Goal: Task Accomplishment & Management: Manage account settings

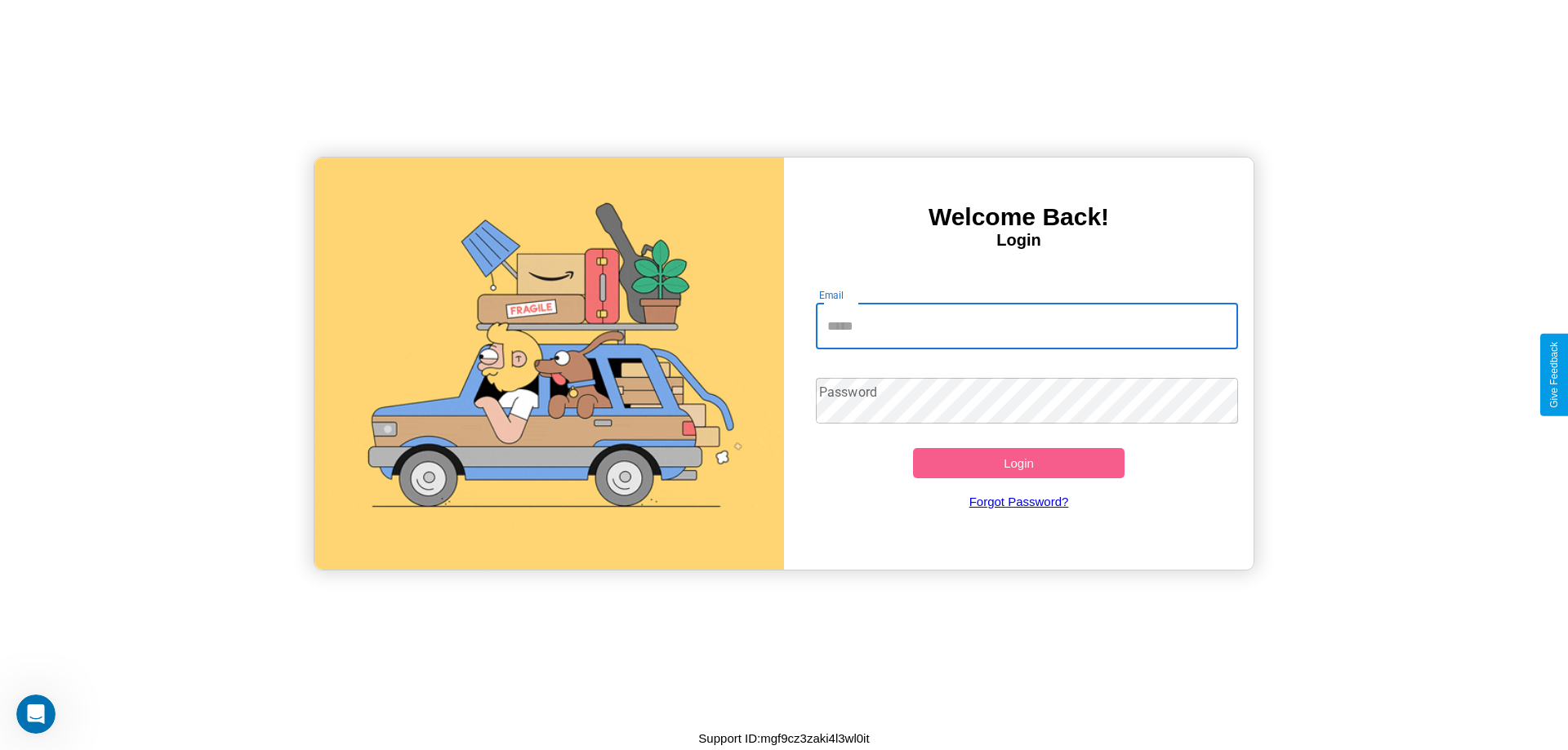
click at [1026, 326] on input "Email" at bounding box center [1028, 326] width 423 height 45
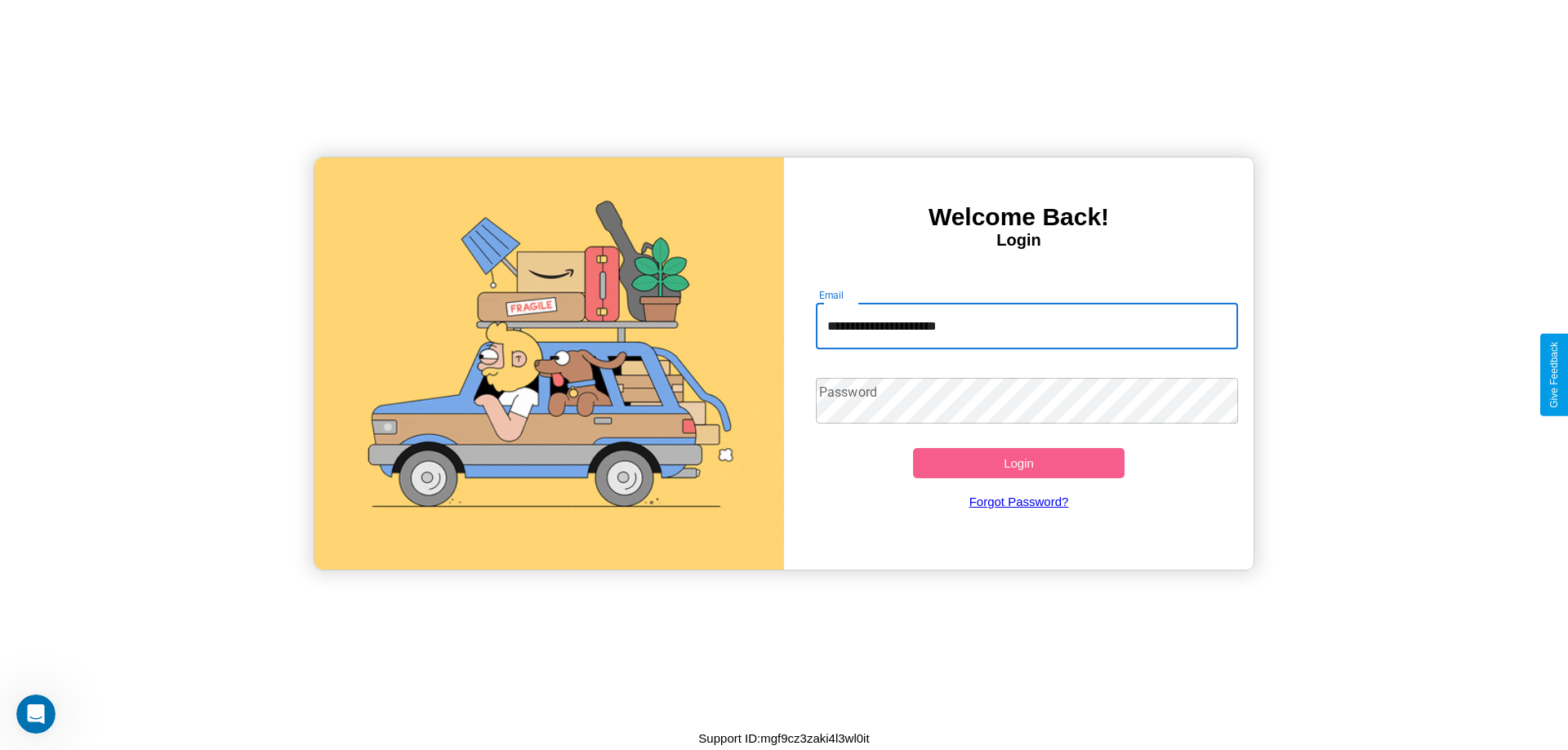
type input "**********"
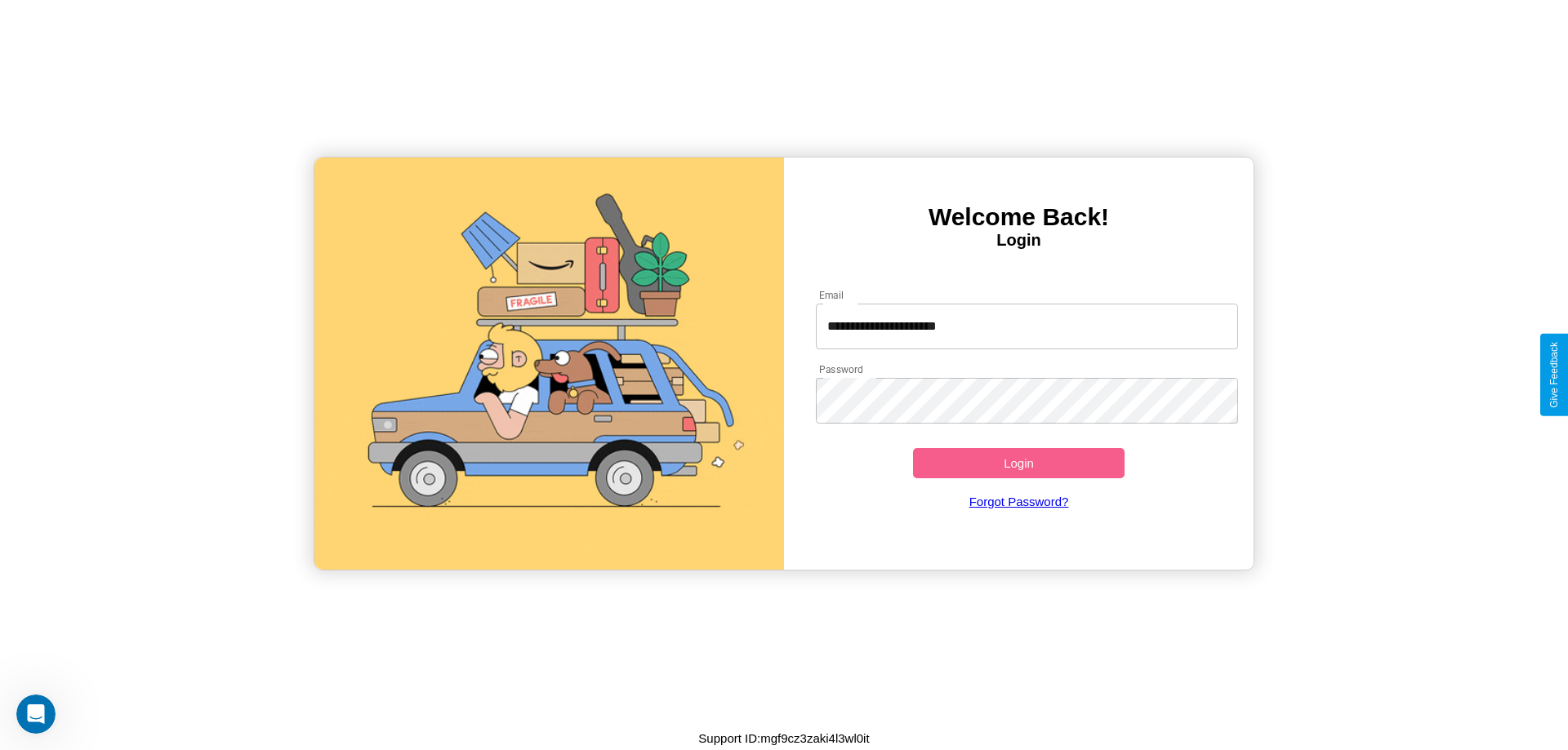
click at [1018, 463] on button "Login" at bounding box center [1018, 463] width 212 height 31
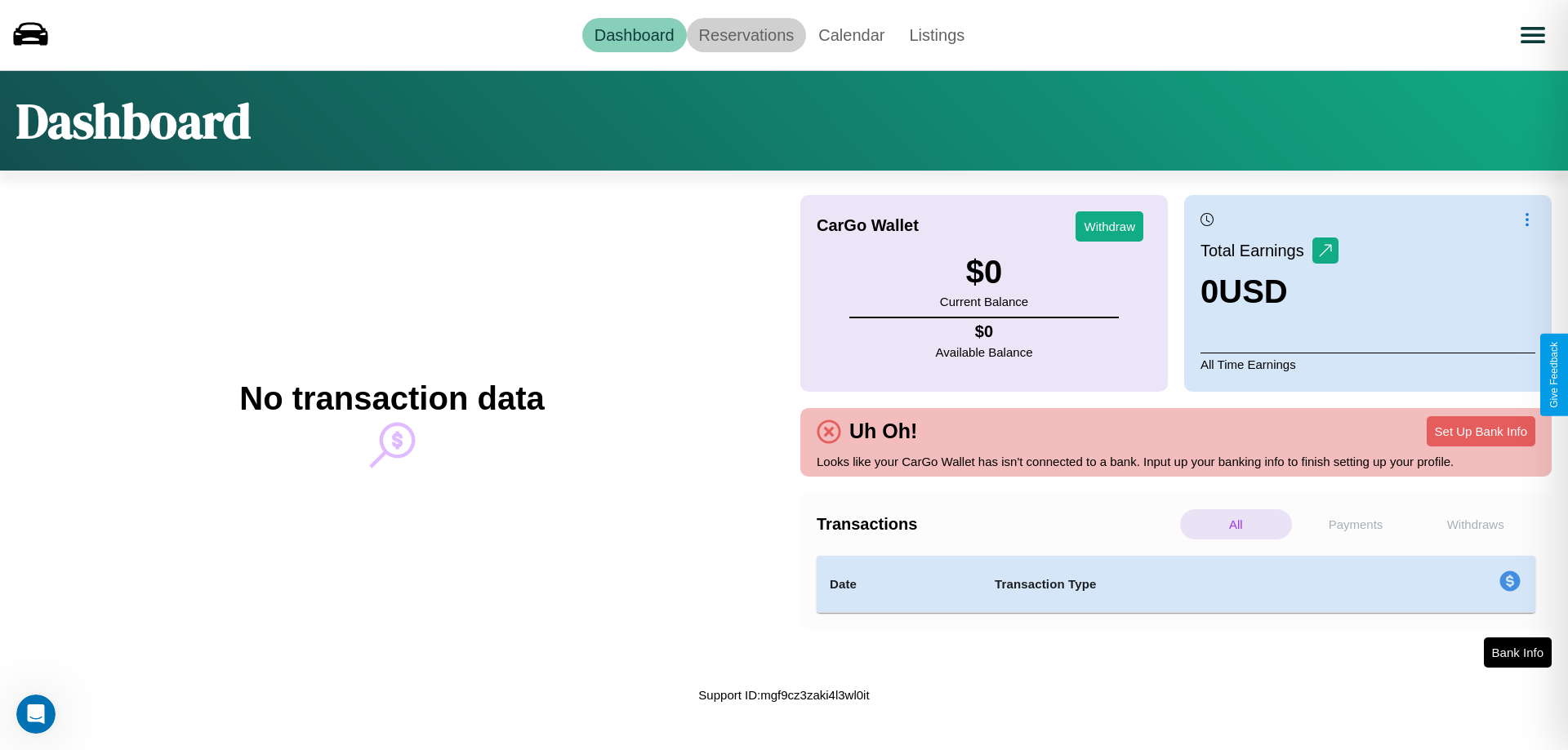
click at [745, 34] on link "Reservations" at bounding box center [746, 34] width 120 height 34
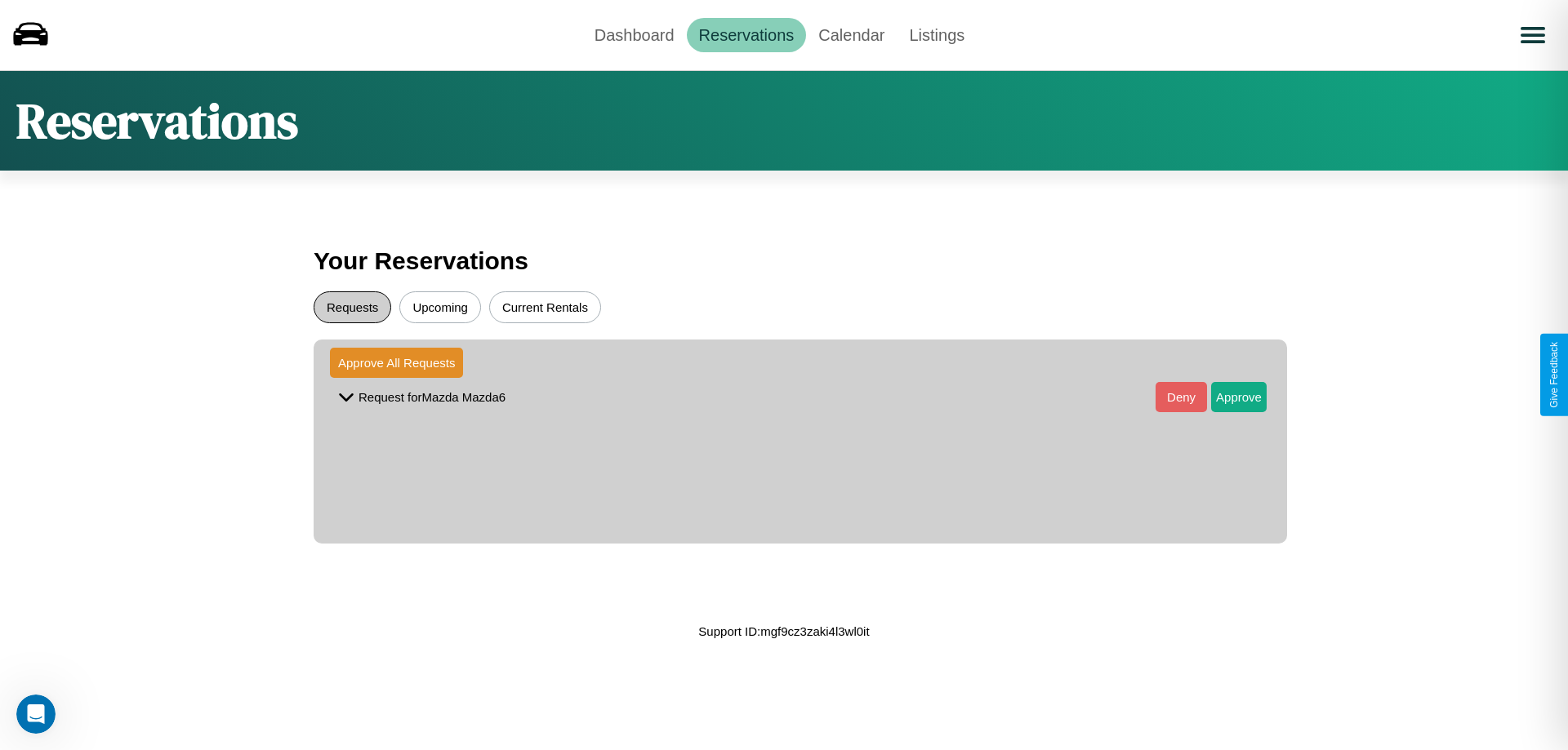
click at [352, 307] on button "Requests" at bounding box center [353, 307] width 78 height 32
click at [1226, 396] on button "Approve" at bounding box center [1238, 397] width 56 height 31
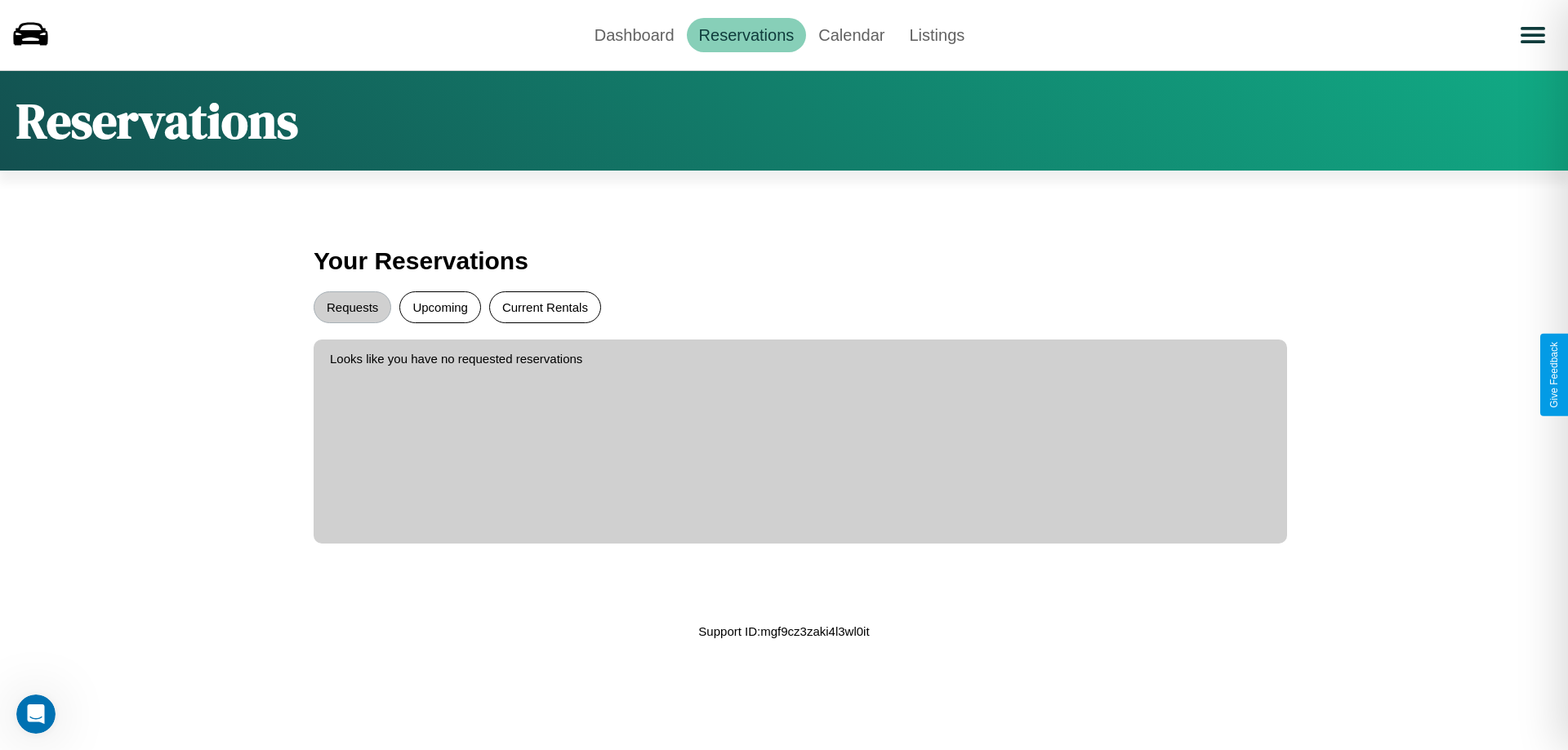
click at [545, 307] on button "Current Rentals" at bounding box center [545, 307] width 111 height 32
click at [633, 34] on link "Dashboard" at bounding box center [634, 34] width 105 height 34
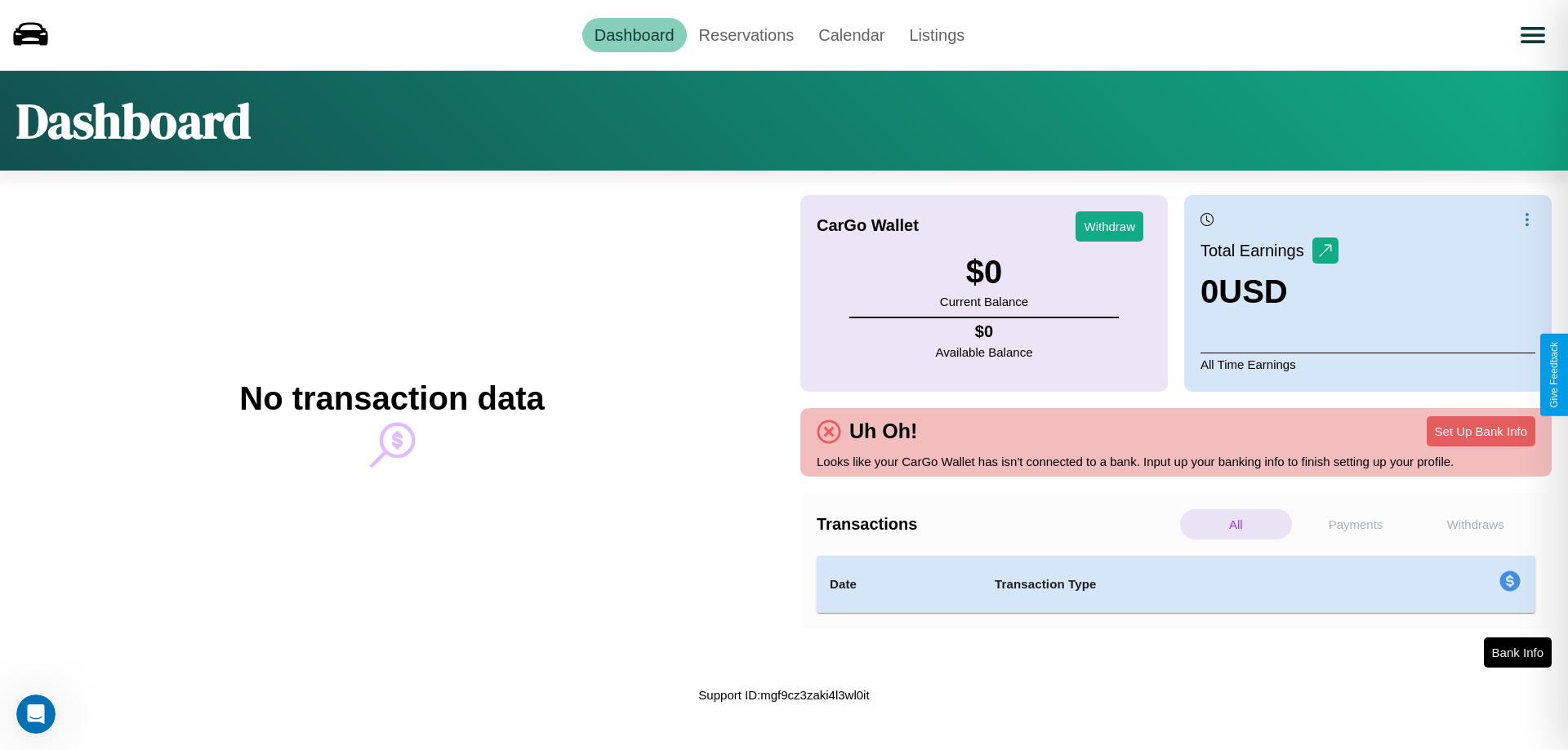
click at [1474, 524] on p "Withdraws" at bounding box center [1474, 524] width 111 height 31
click at [1355, 524] on p "Payments" at bounding box center [1355, 524] width 111 height 31
click at [1474, 524] on p "Withdraws" at bounding box center [1474, 524] width 111 height 31
click at [1236, 524] on p "All" at bounding box center [1236, 524] width 111 height 31
click at [850, 34] on link "Calendar" at bounding box center [851, 34] width 91 height 34
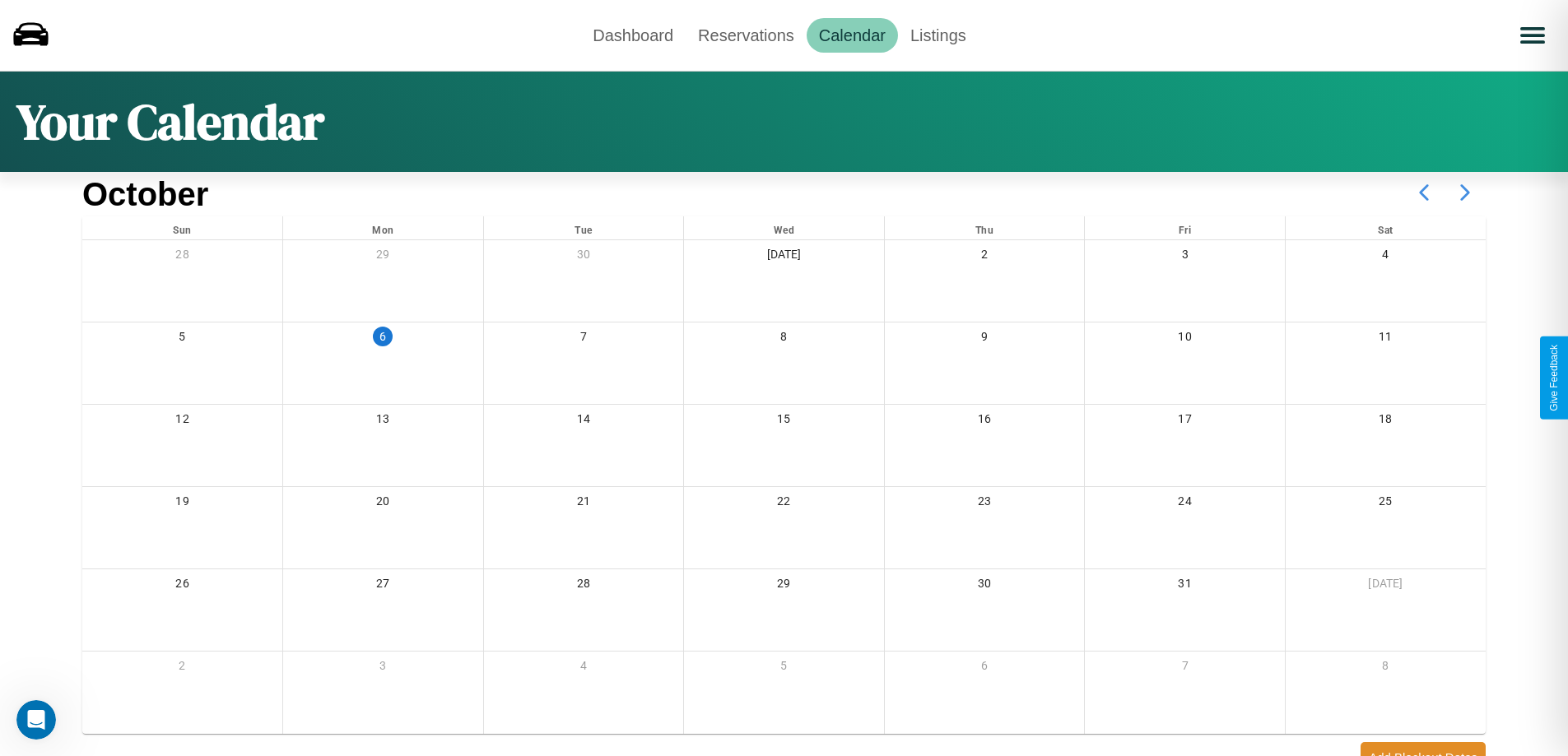
click at [1465, 193] on icon at bounding box center [1465, 193] width 41 height 41
